Goal: Use online tool/utility: Utilize a website feature to perform a specific function

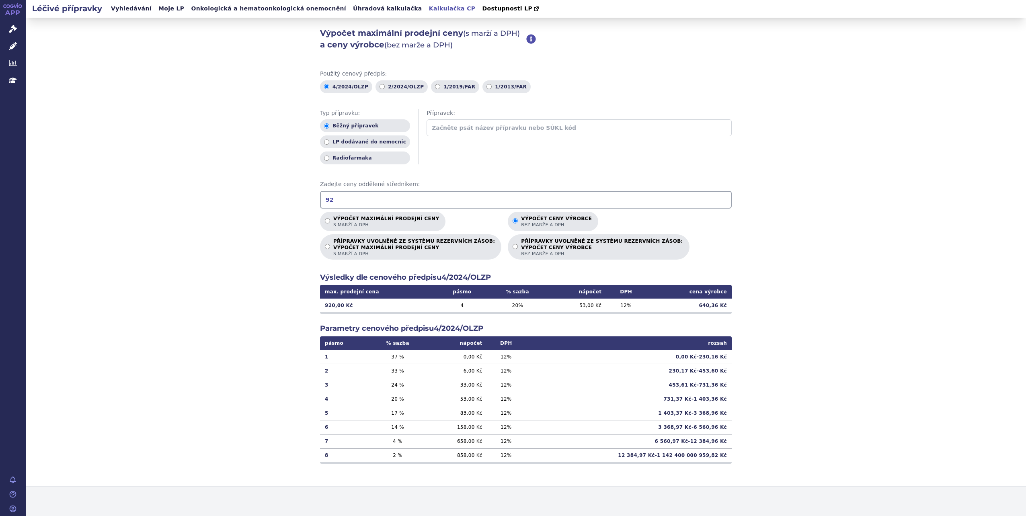
type input "9"
drag, startPoint x: 362, startPoint y: 203, endPoint x: 314, endPoint y: 212, distance: 49.0
click at [314, 212] on div "Výpočet maximální prodejní ceny (s marží a DPH) a ceny výrobce (bez marže a DPH…" at bounding box center [526, 252] width 1000 height 469
type input "1"
type input "9"
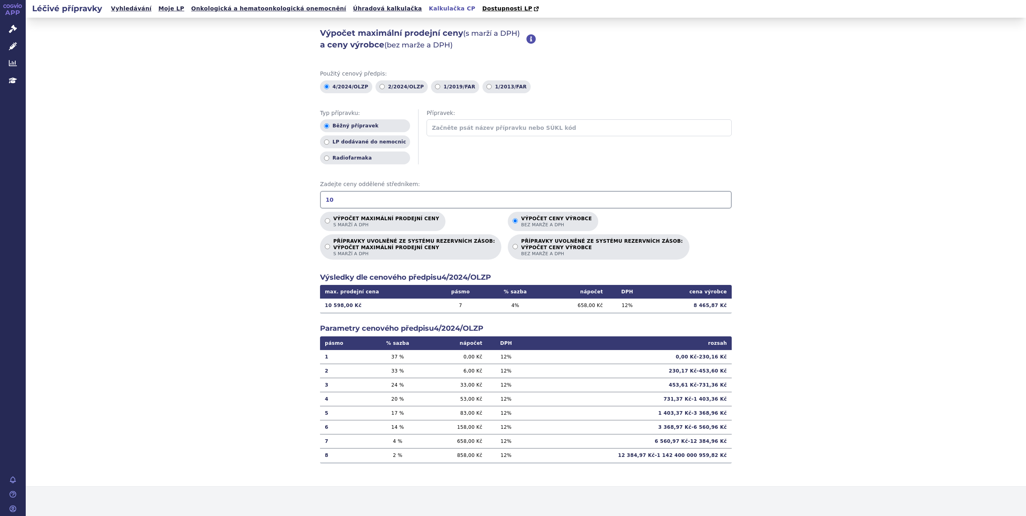
type input "1"
type input "9"
type input "1"
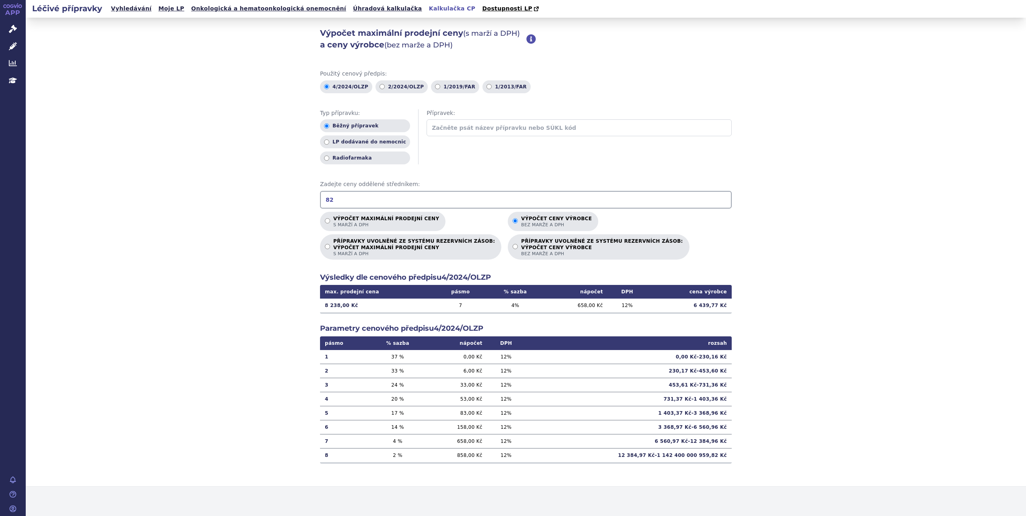
type input "8"
type input "9"
type input "1"
type input "12146.31"
